Goal: Task Accomplishment & Management: Manage account settings

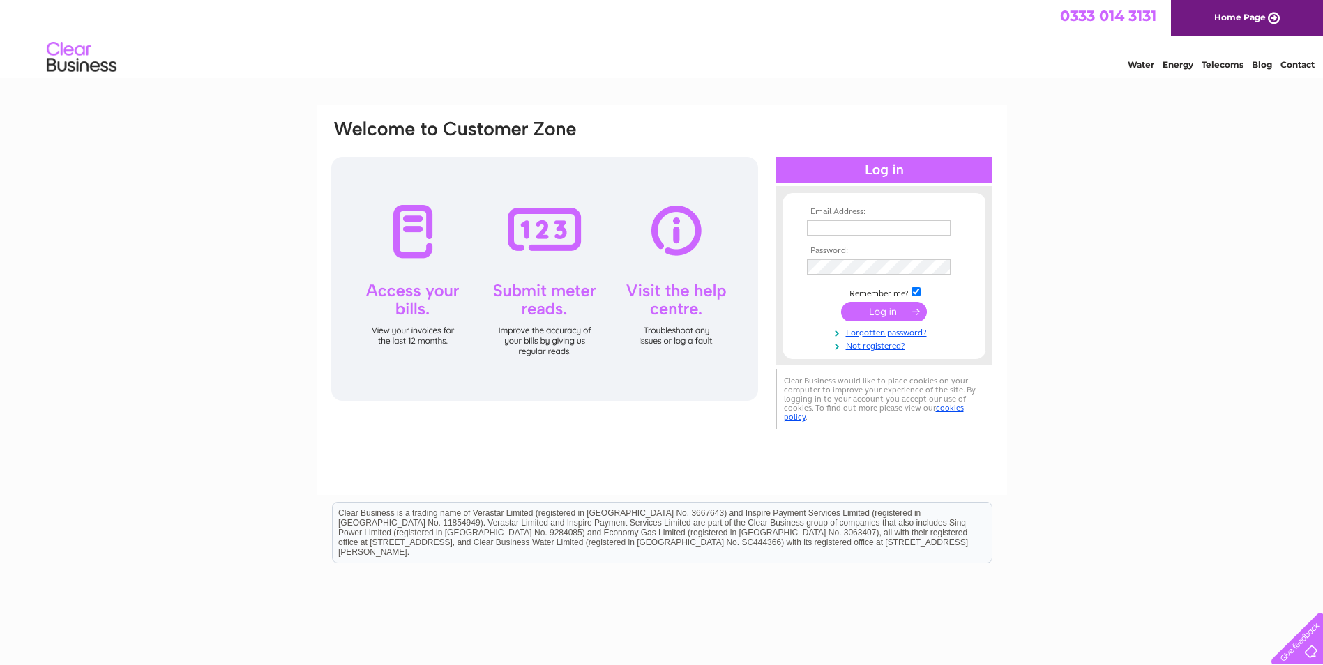
type input "[PERSON_NAME][EMAIL_ADDRESS][DOMAIN_NAME]"
click at [874, 310] on input "submit" at bounding box center [884, 312] width 86 height 20
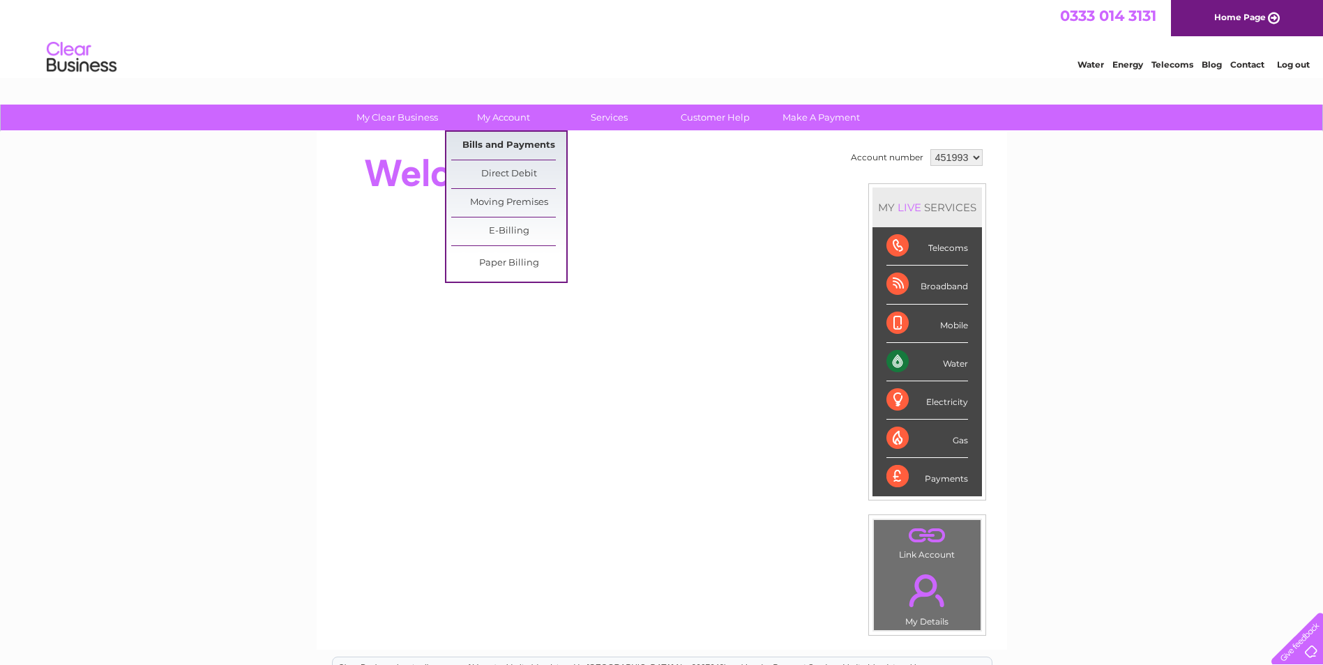
click at [508, 139] on link "Bills and Payments" at bounding box center [508, 146] width 115 height 28
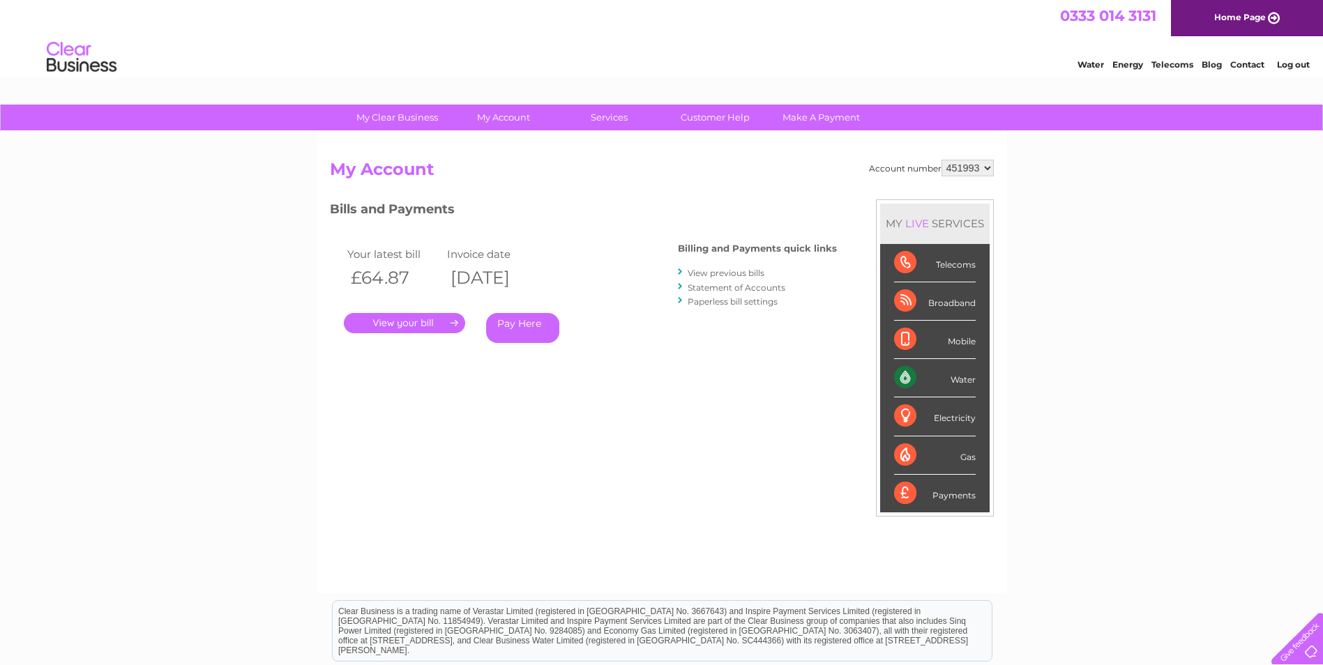
click at [412, 313] on link "." at bounding box center [404, 323] width 121 height 20
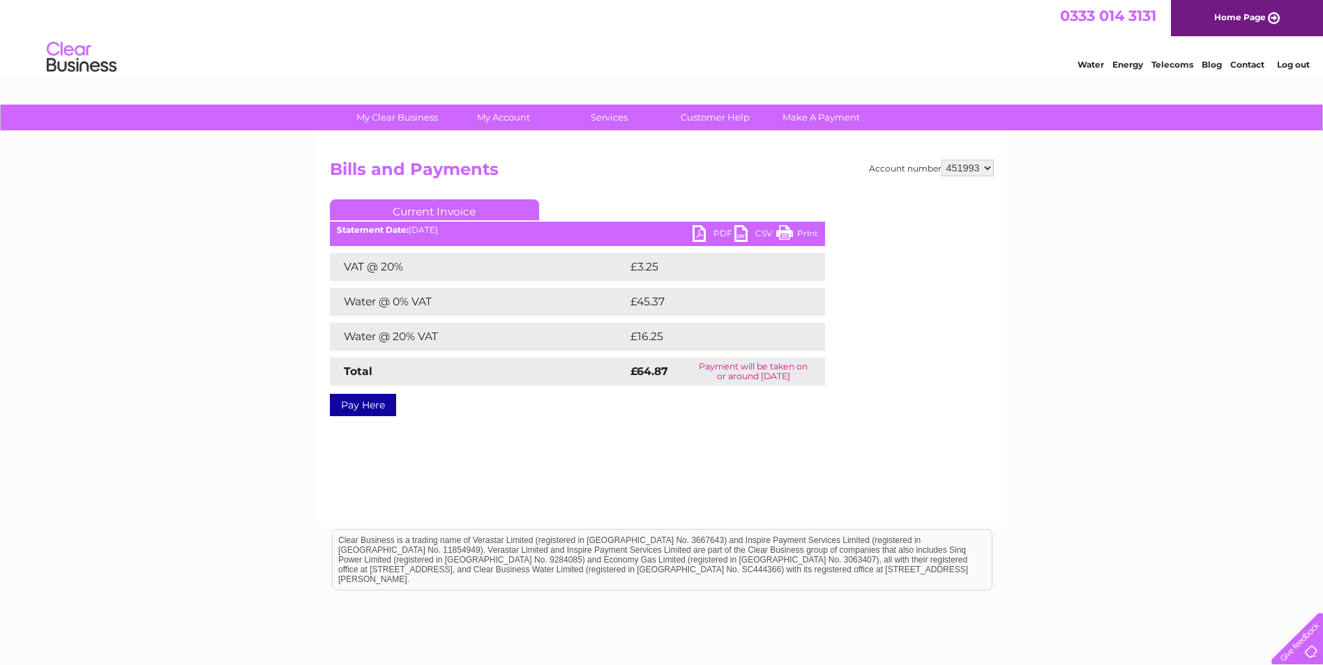
click at [794, 232] on link "Print" at bounding box center [797, 235] width 42 height 20
click at [713, 234] on link "PDF" at bounding box center [714, 235] width 42 height 20
